Goal: Task Accomplishment & Management: Use online tool/utility

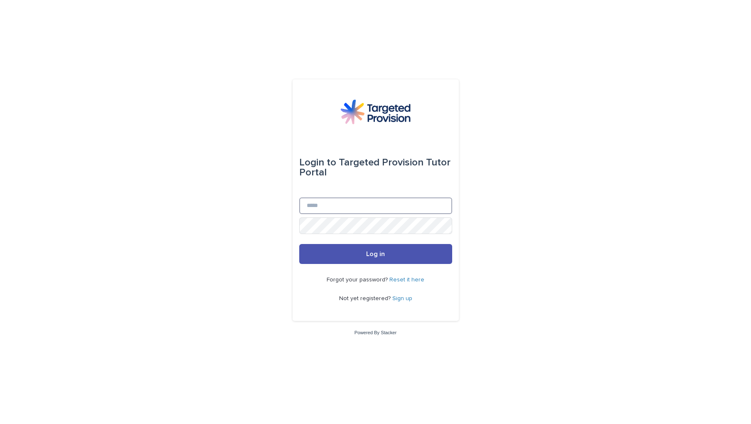
type input "**********"
click at [379, 258] on button "Log in" at bounding box center [375, 254] width 153 height 20
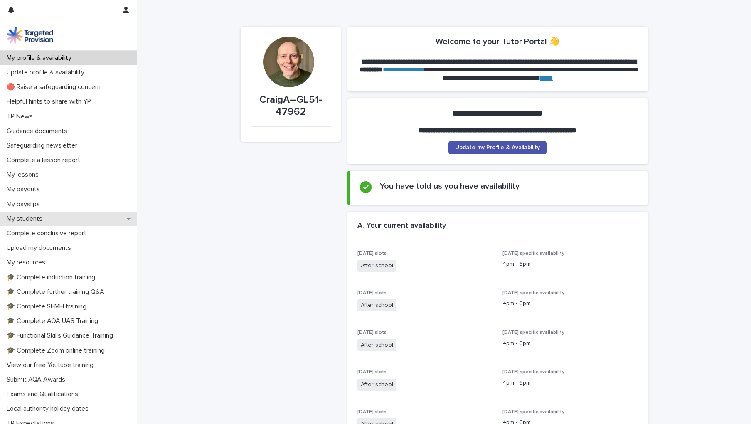
click at [61, 218] on div "My students" at bounding box center [68, 219] width 137 height 15
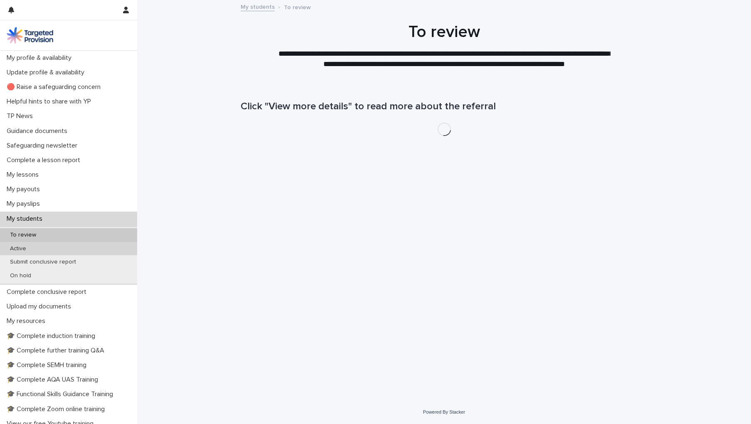
click at [52, 247] on div "Active" at bounding box center [68, 249] width 137 height 14
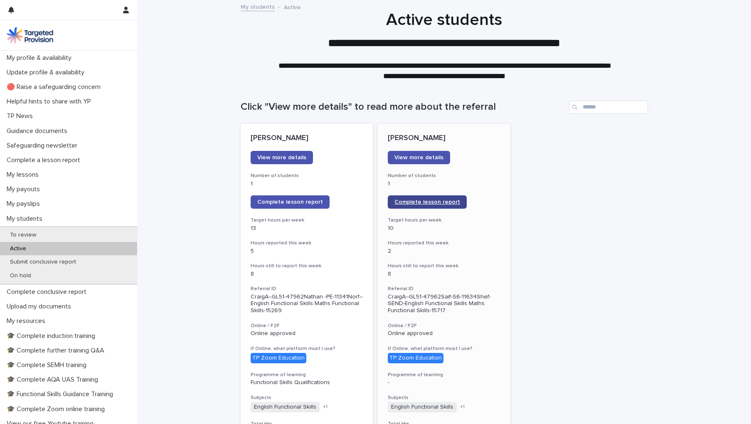
click at [417, 200] on span "Complete lesson report" at bounding box center [427, 202] width 66 height 6
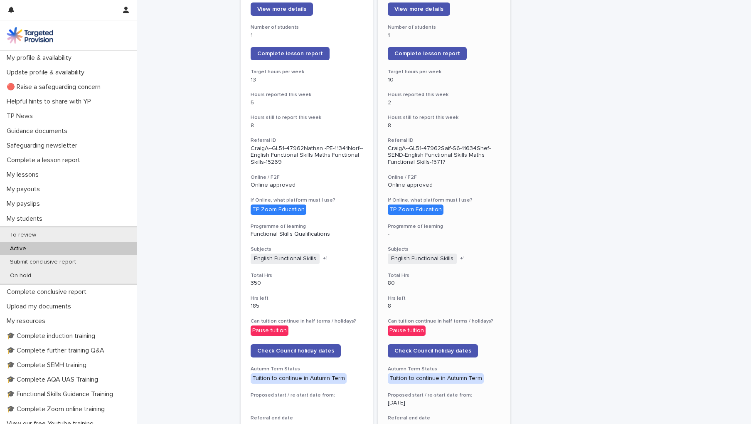
scroll to position [148, 0]
